Goal: Transaction & Acquisition: Purchase product/service

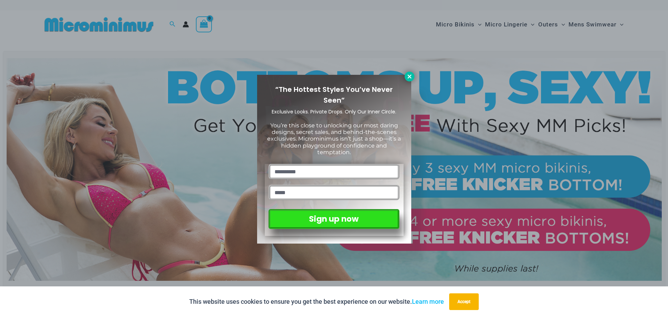
click at [409, 76] on icon at bounding box center [409, 76] width 4 height 4
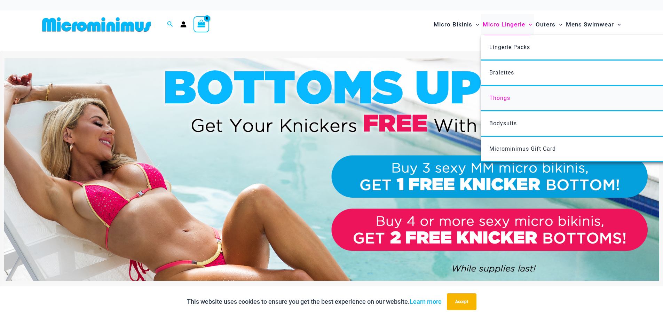
click at [504, 104] on link "Thongs" at bounding box center [584, 98] width 207 height 25
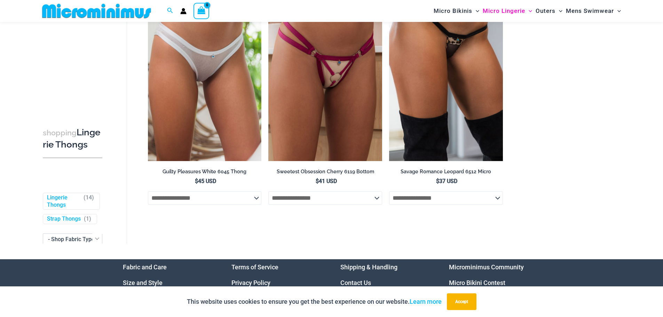
scroll to position [629, 0]
